Goal: Task Accomplishment & Management: Complete application form

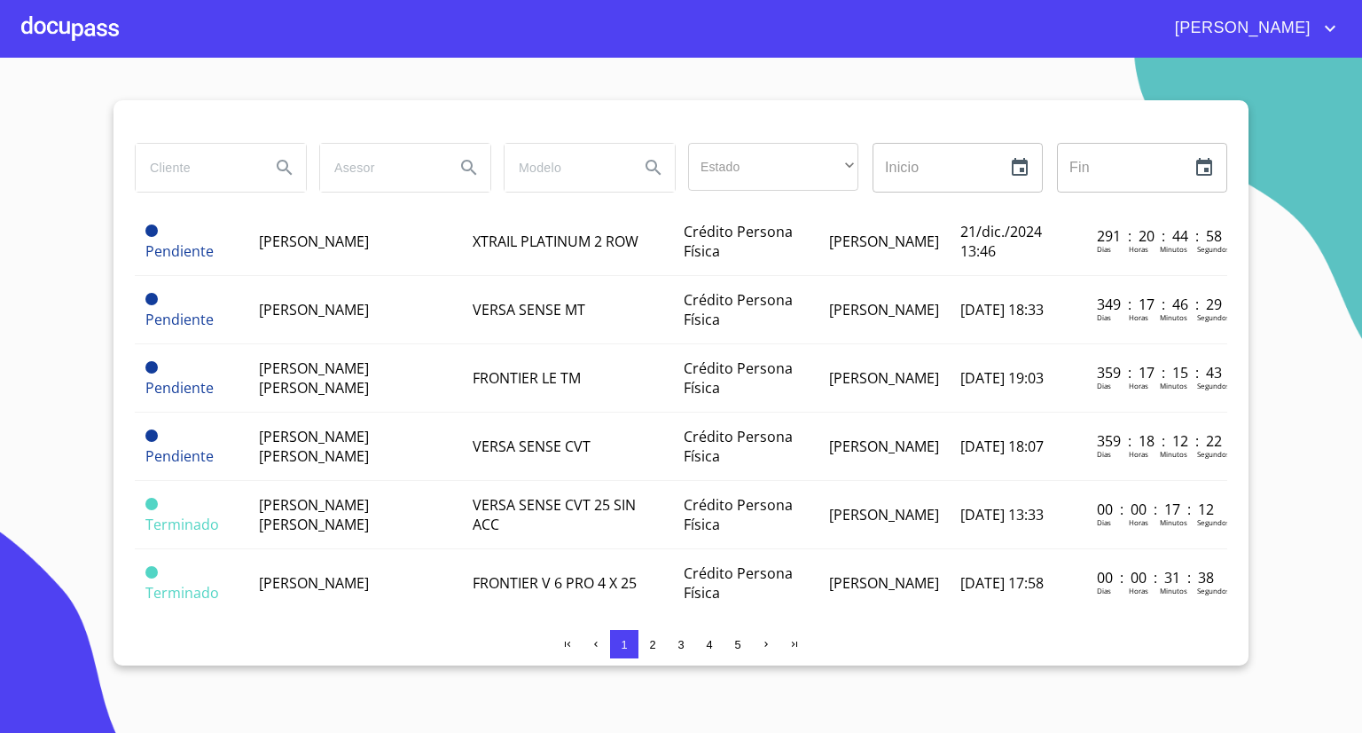
click at [60, 452] on section "Estado ​ ​ Inicio ​ Fin ​ Estatus Cliente Modelo Tipo Asesor Creado Tiempo tota…" at bounding box center [681, 395] width 1362 height 675
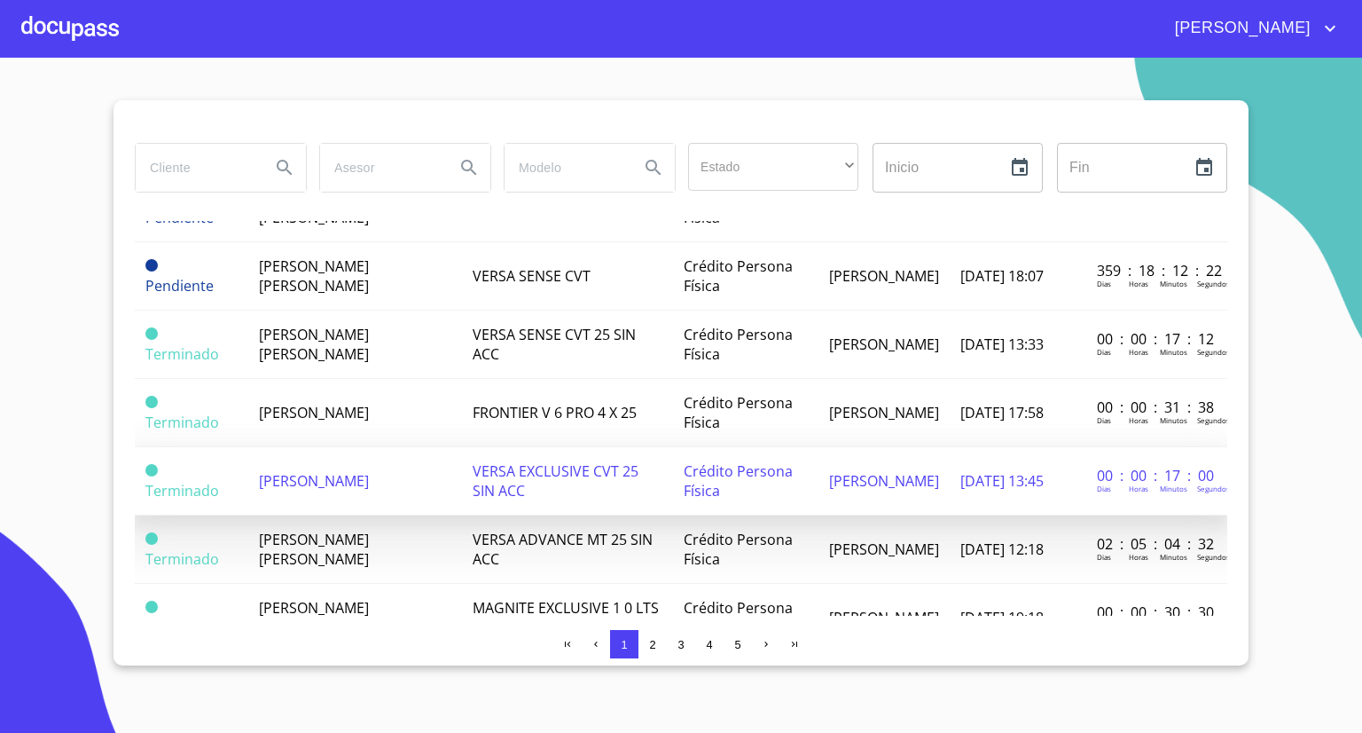
scroll to position [443, 0]
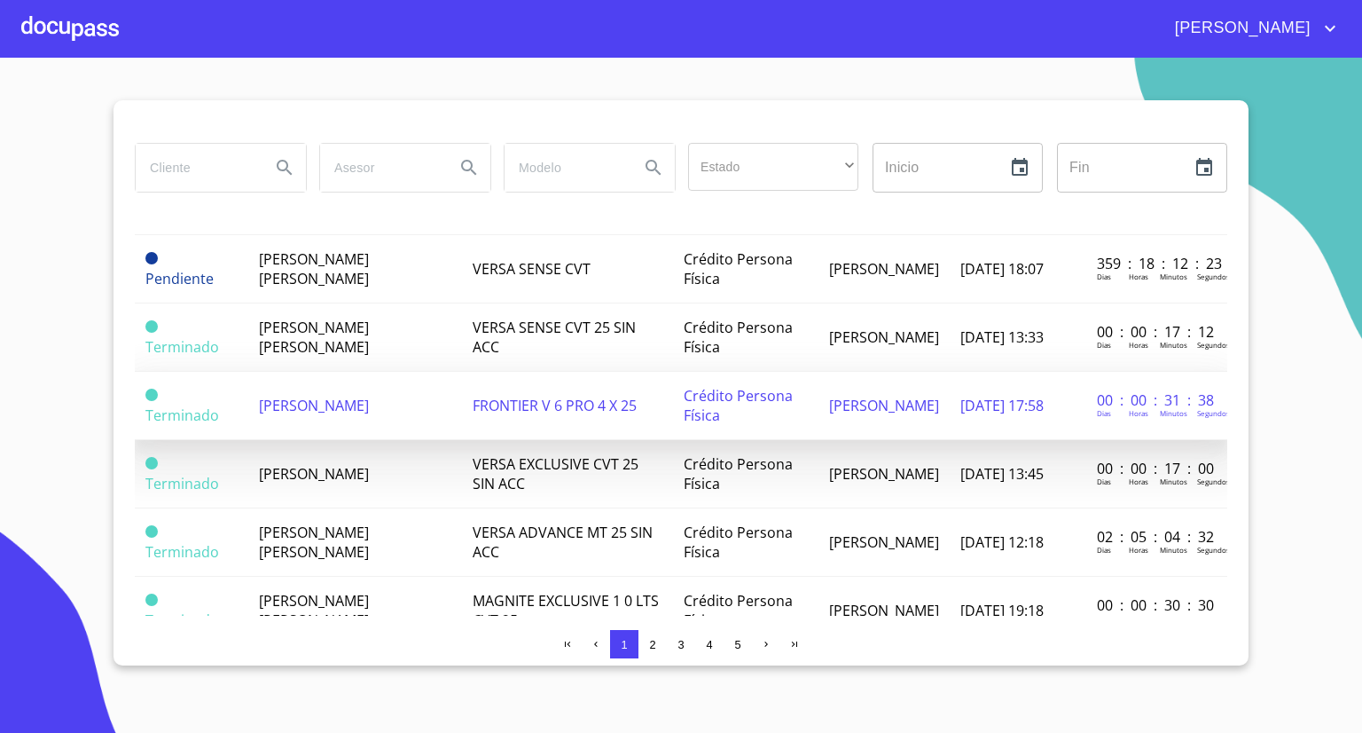
click at [369, 404] on span "[PERSON_NAME]" at bounding box center [314, 406] width 110 height 20
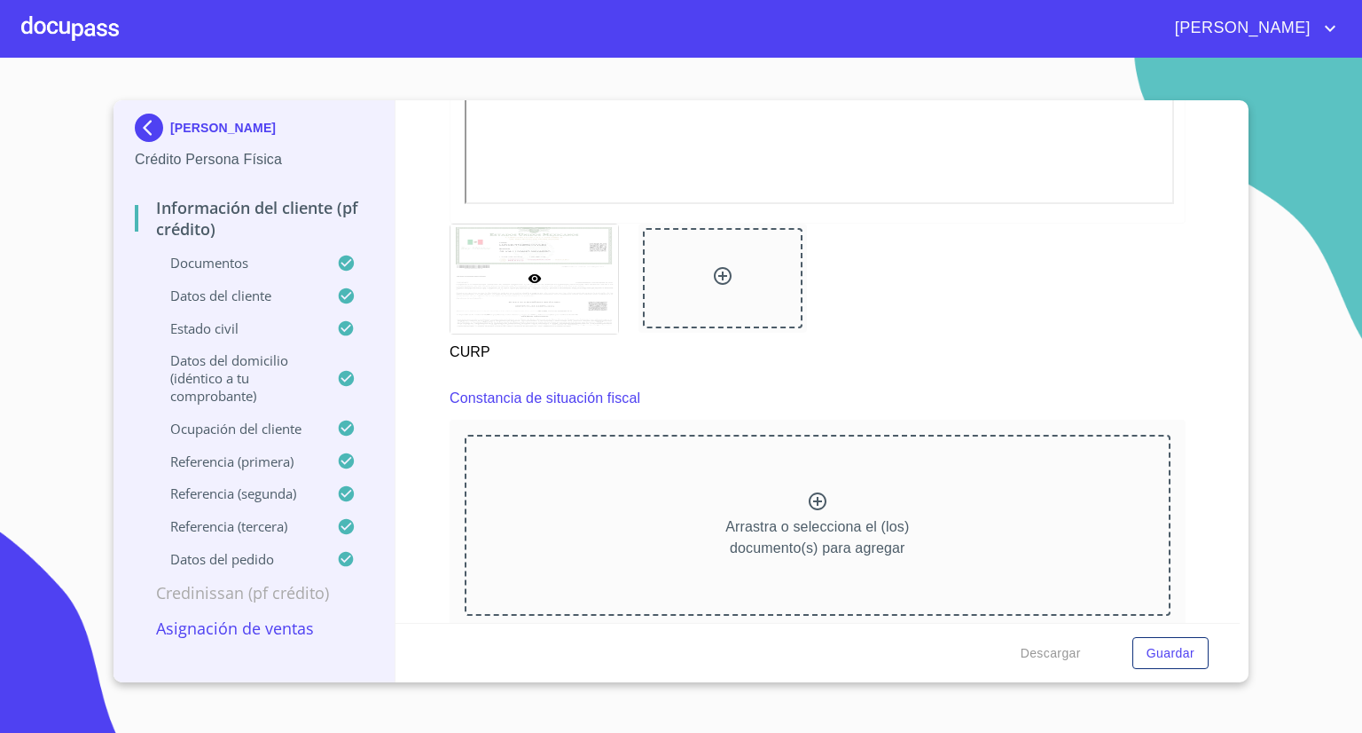
scroll to position [4878, 0]
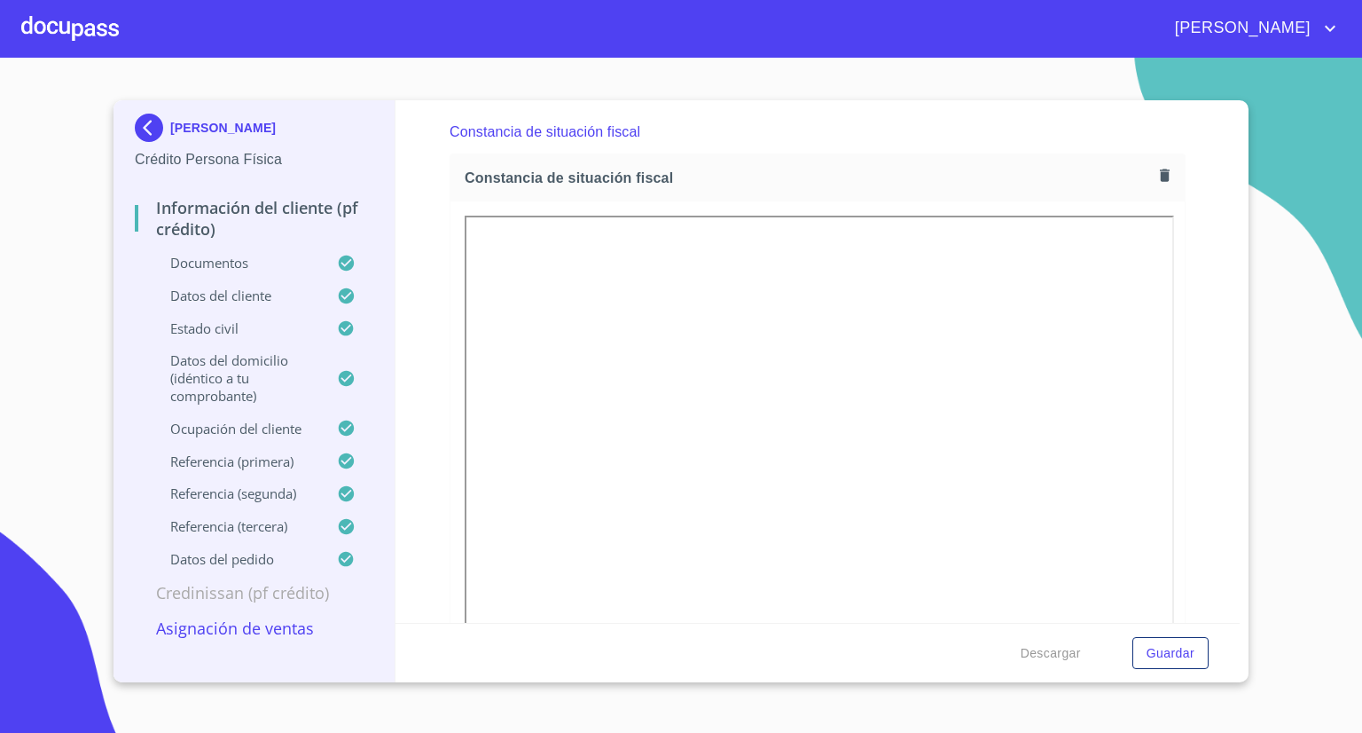
click at [225, 592] on p "Credinissan (PF crédito)" at bounding box center [254, 592] width 239 height 21
click at [221, 631] on p "Asignación de Ventas" at bounding box center [254, 627] width 239 height 21
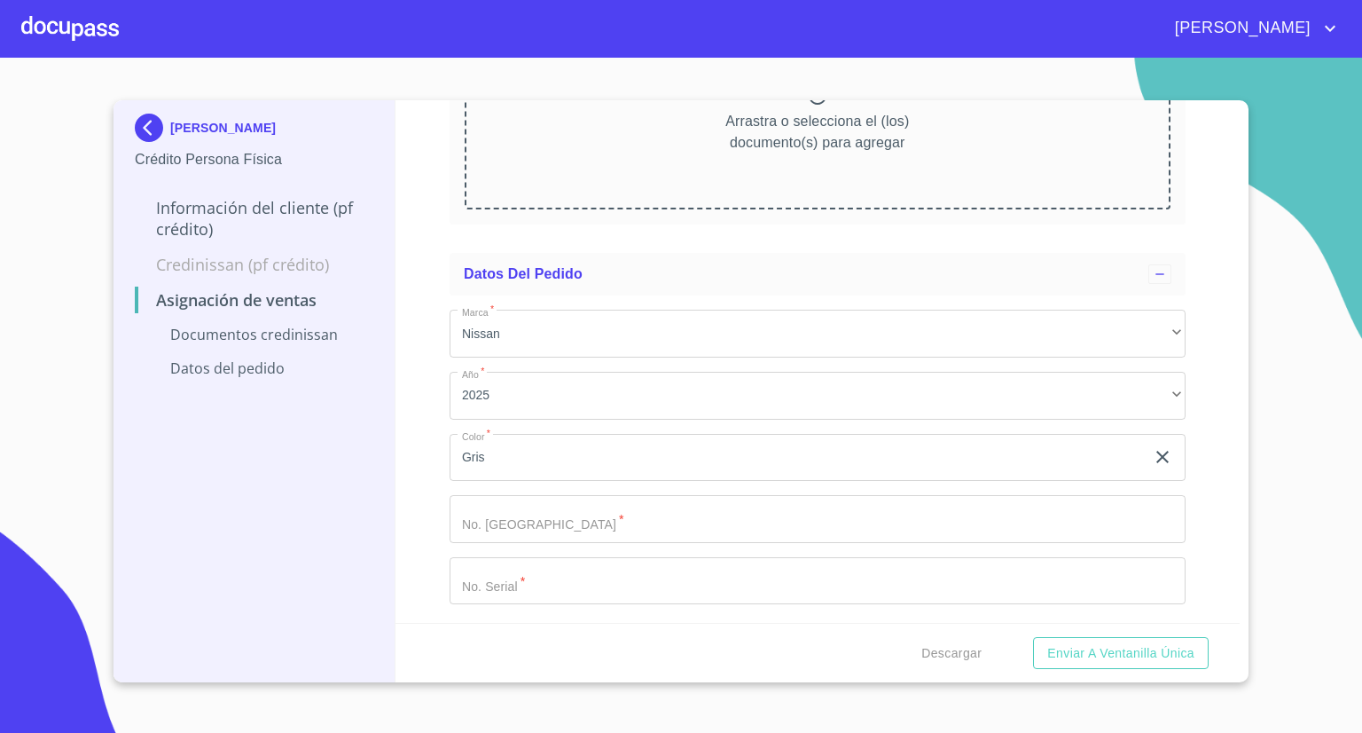
scroll to position [283, 0]
click at [558, 577] on input "Marca   *" at bounding box center [818, 578] width 736 height 48
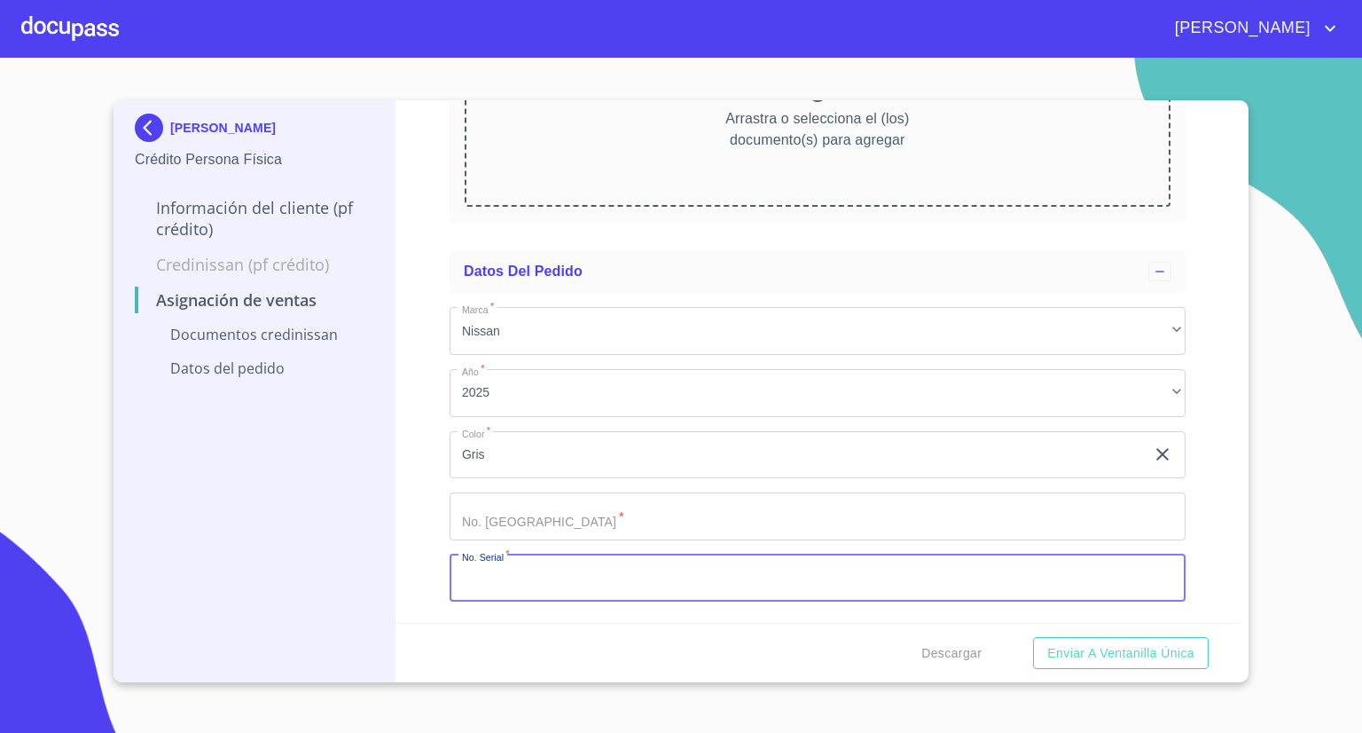
paste input "[US_VEHICLE_IDENTIFICATION_NUMBER]"
type input "[US_VEHICLE_IDENTIFICATION_NUMBER]"
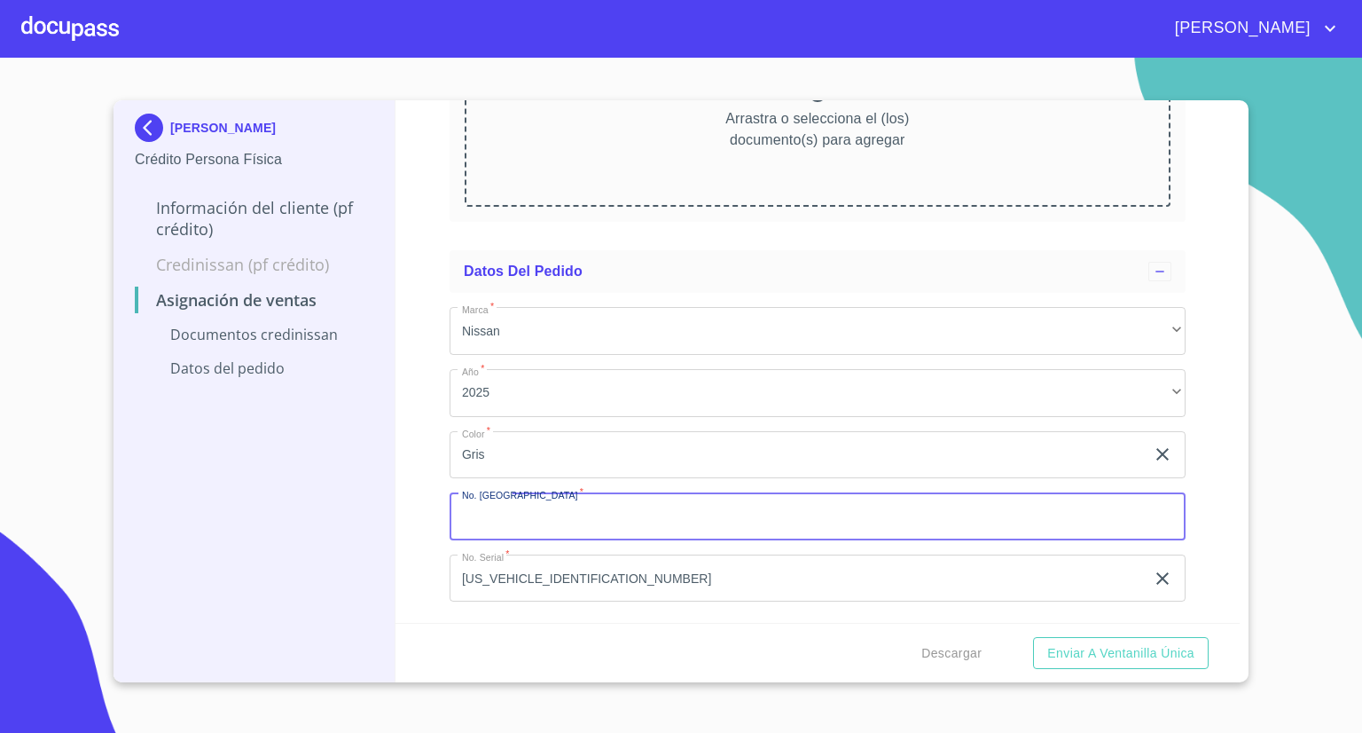
click at [576, 528] on input "Marca   *" at bounding box center [818, 516] width 736 height 48
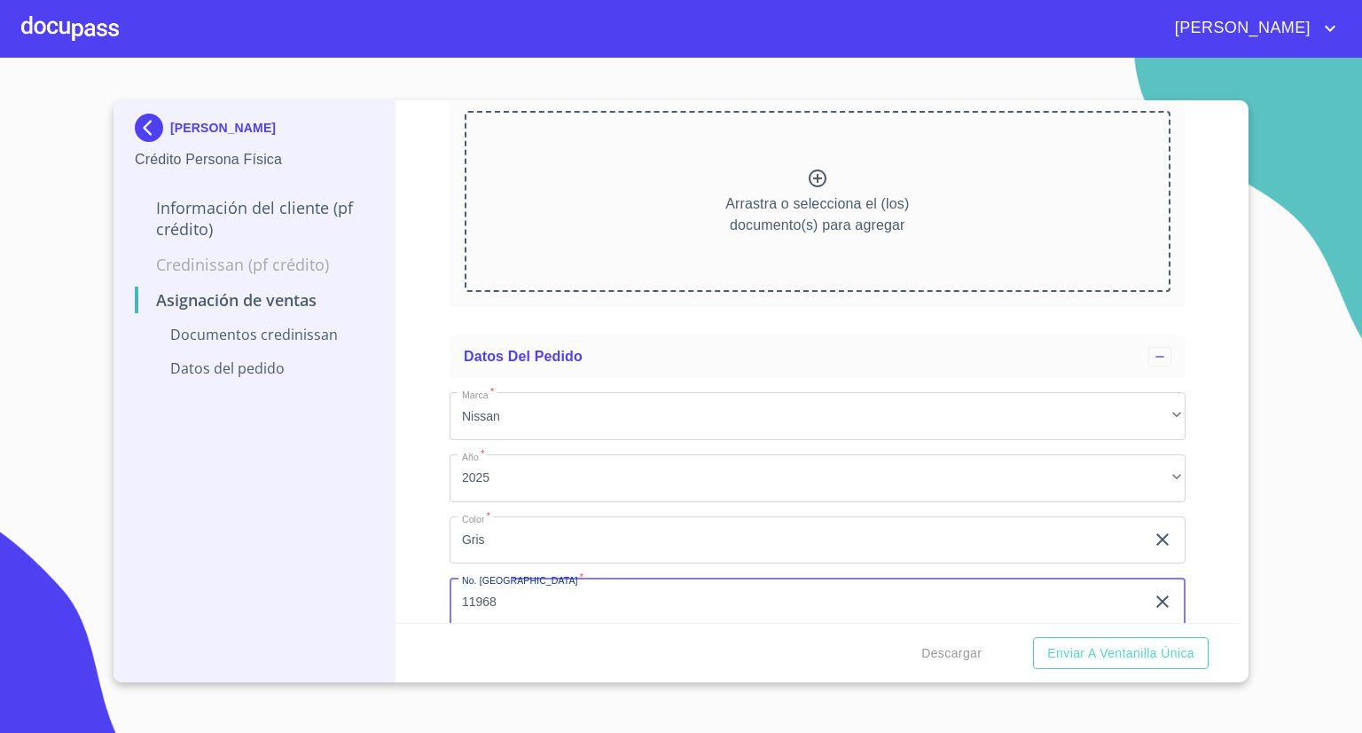
scroll to position [106, 0]
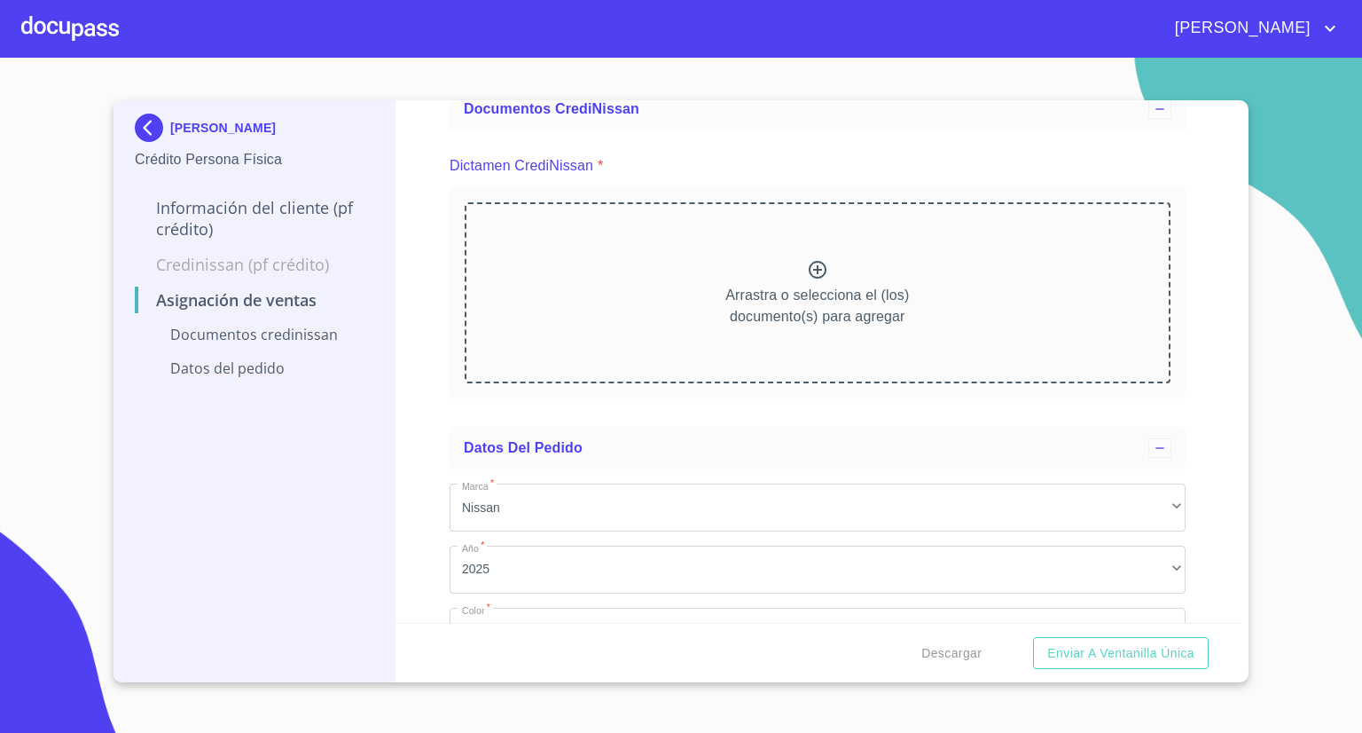
type input "11968"
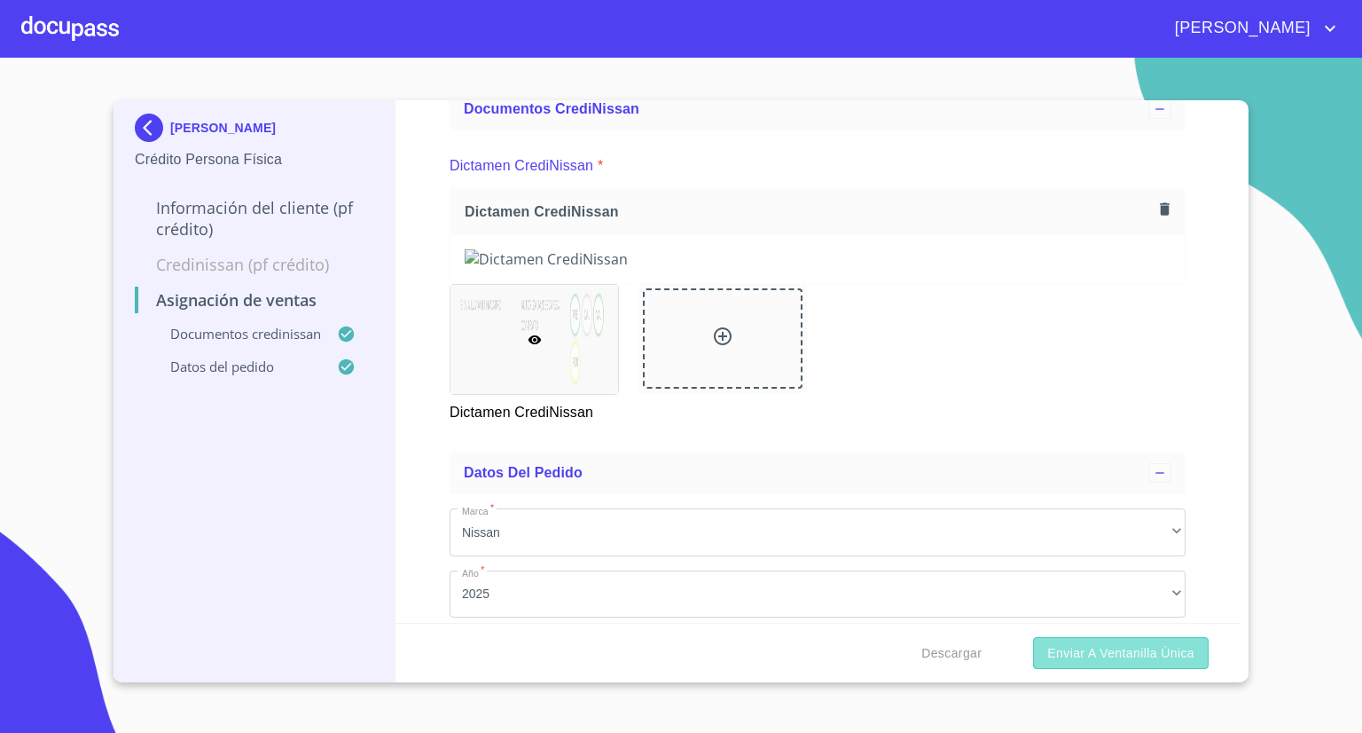
click at [1077, 647] on span "Enviar a Ventanilla única" at bounding box center [1120, 653] width 147 height 22
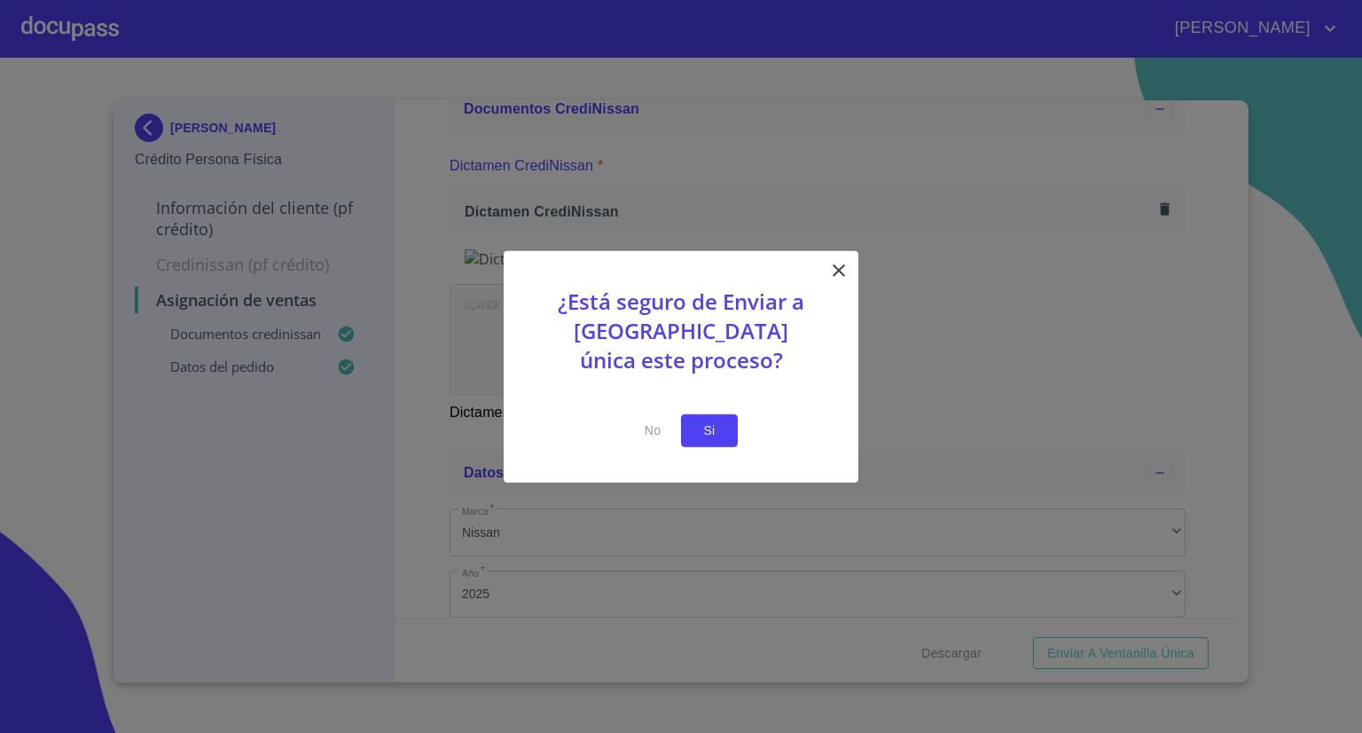
click at [703, 433] on span "Si" at bounding box center [709, 431] width 28 height 22
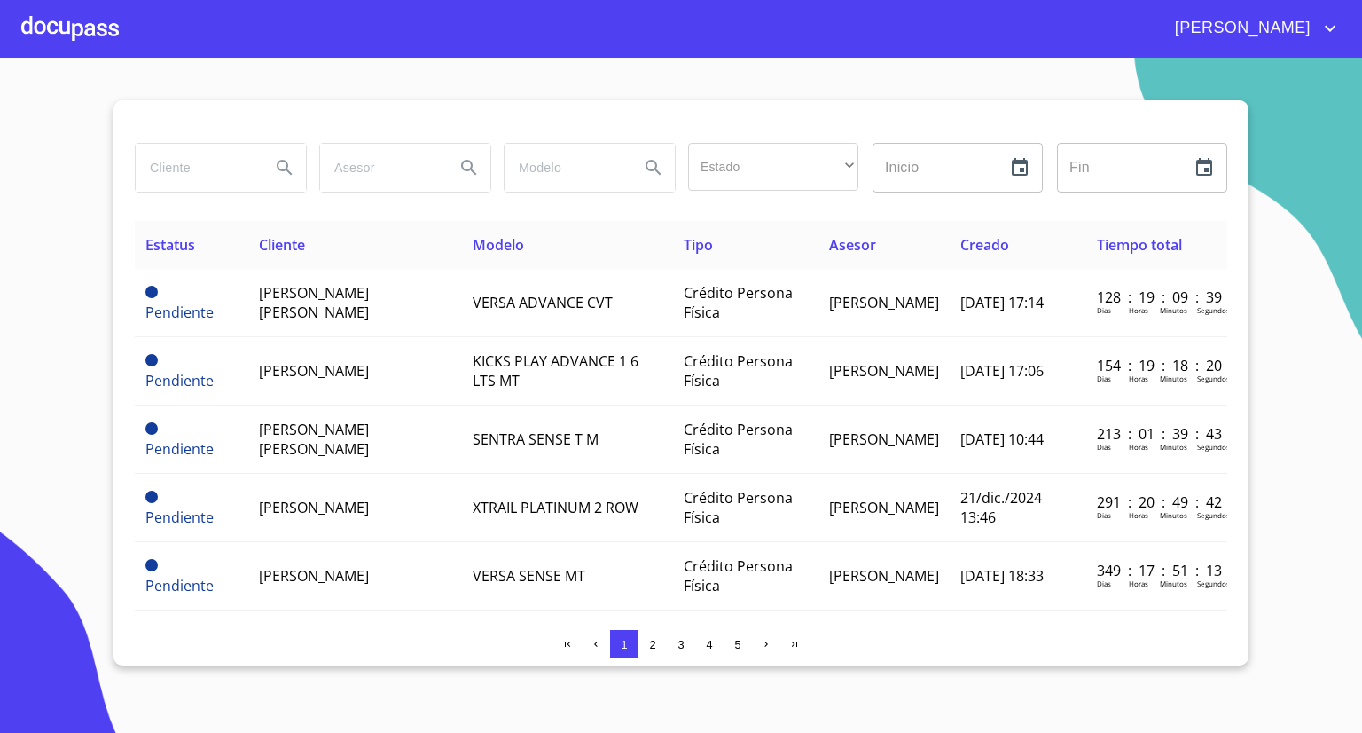
click at [25, 307] on section "Estado ​ ​ Inicio ​ Fin ​ Estatus Cliente Modelo Tipo Asesor Creado Tiempo tota…" at bounding box center [681, 395] width 1362 height 675
